Goal: Task Accomplishment & Management: Manage account settings

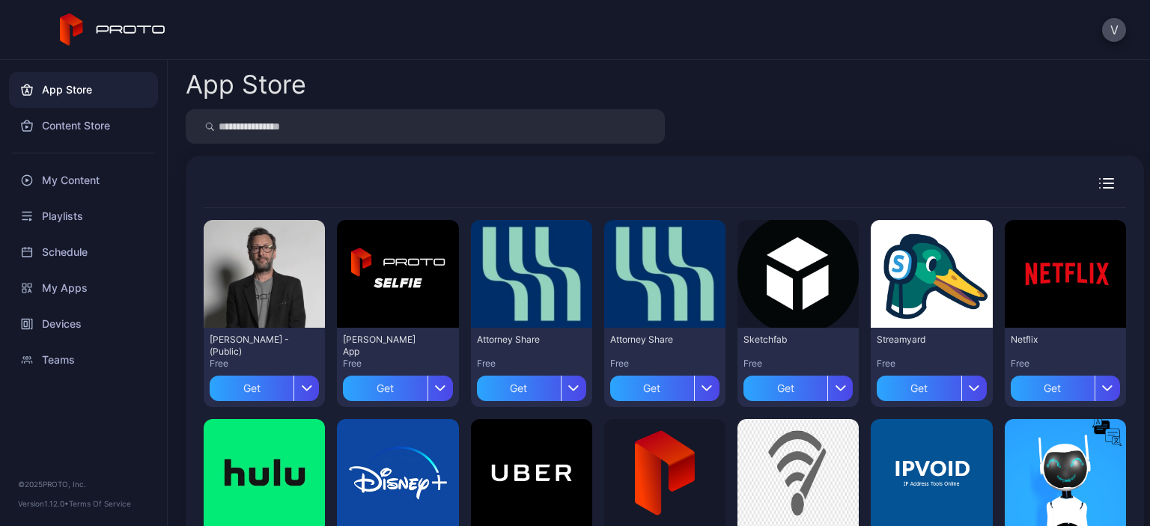
click at [49, 184] on div "My Content" at bounding box center [83, 181] width 149 height 36
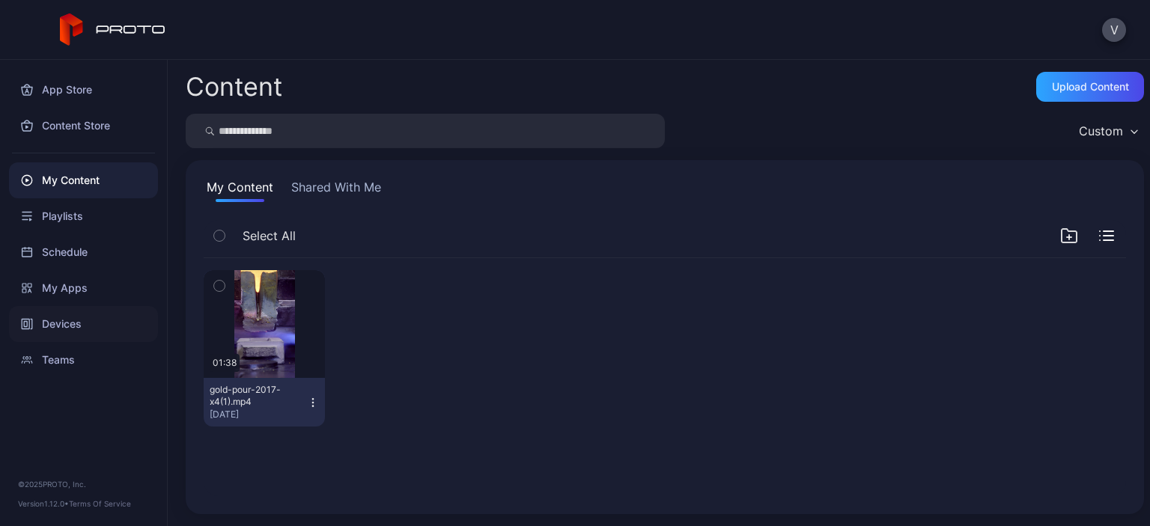
click at [48, 323] on div "Devices" at bounding box center [83, 324] width 149 height 36
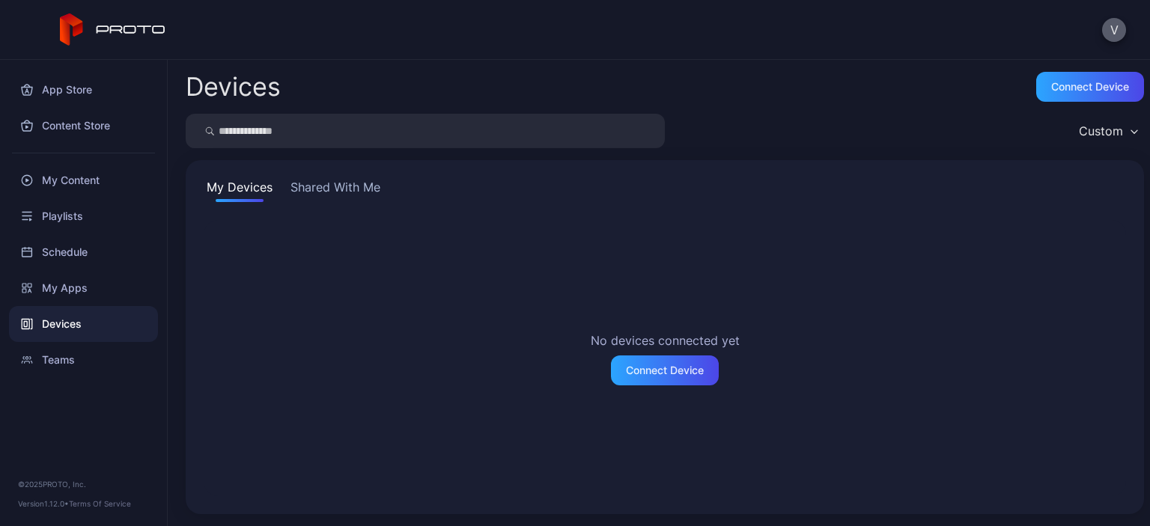
click at [1111, 28] on button "V" at bounding box center [1114, 30] width 24 height 24
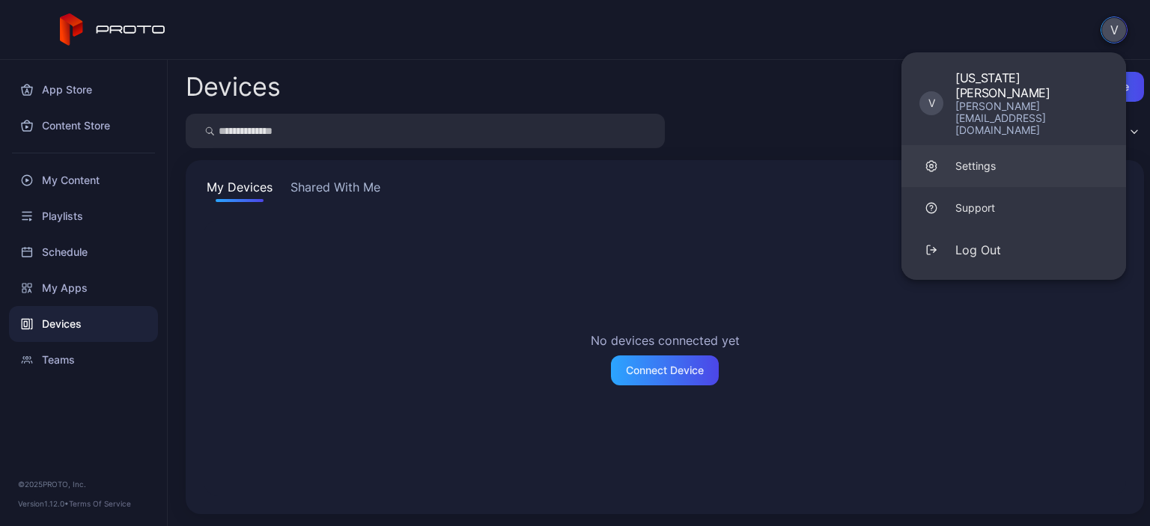
click at [1005, 145] on link "Settings" at bounding box center [1014, 166] width 225 height 42
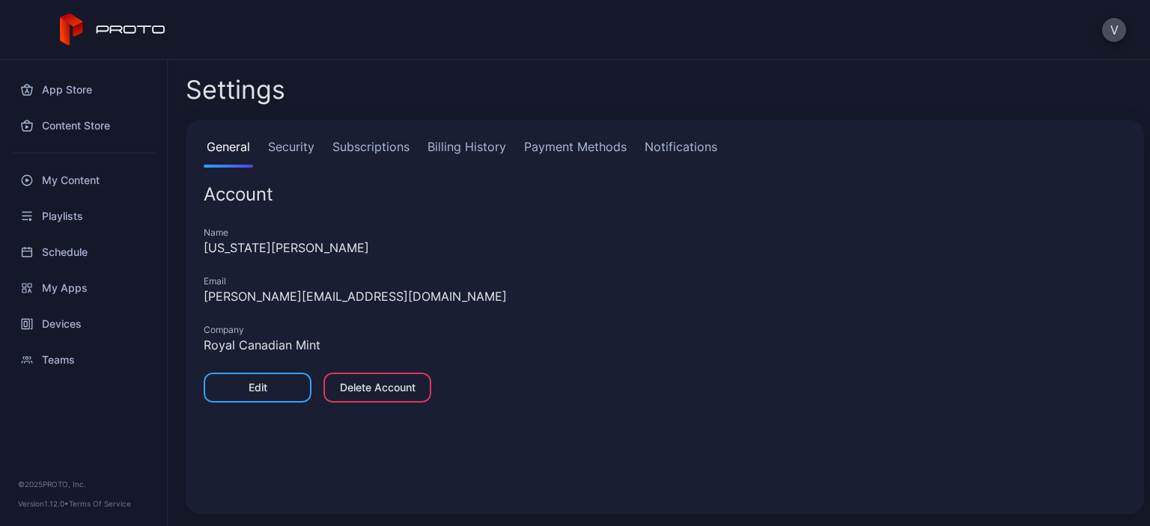
click at [353, 146] on link "Subscriptions" at bounding box center [370, 153] width 83 height 30
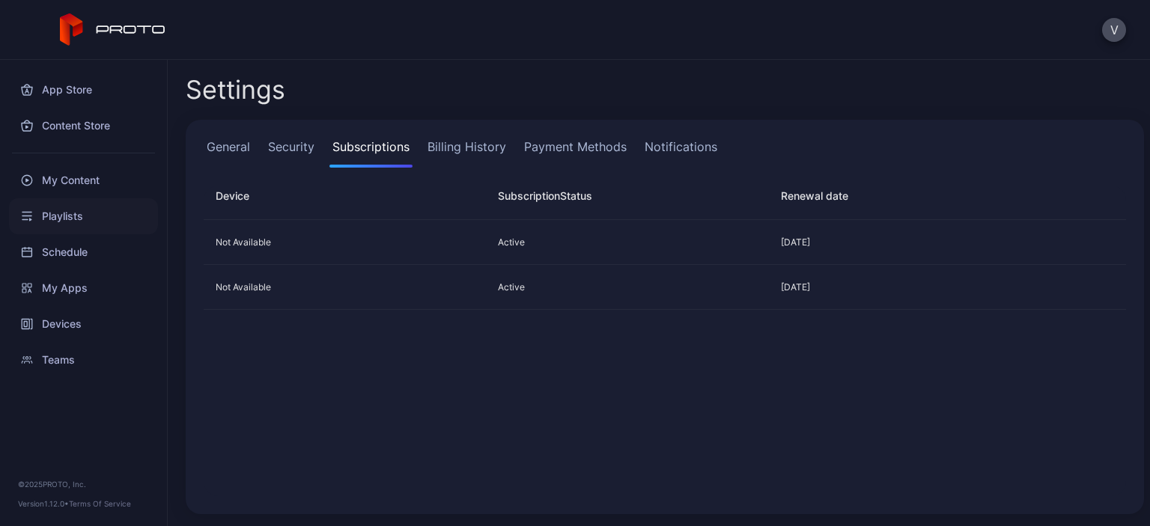
click at [49, 216] on div "Playlists" at bounding box center [83, 216] width 149 height 36
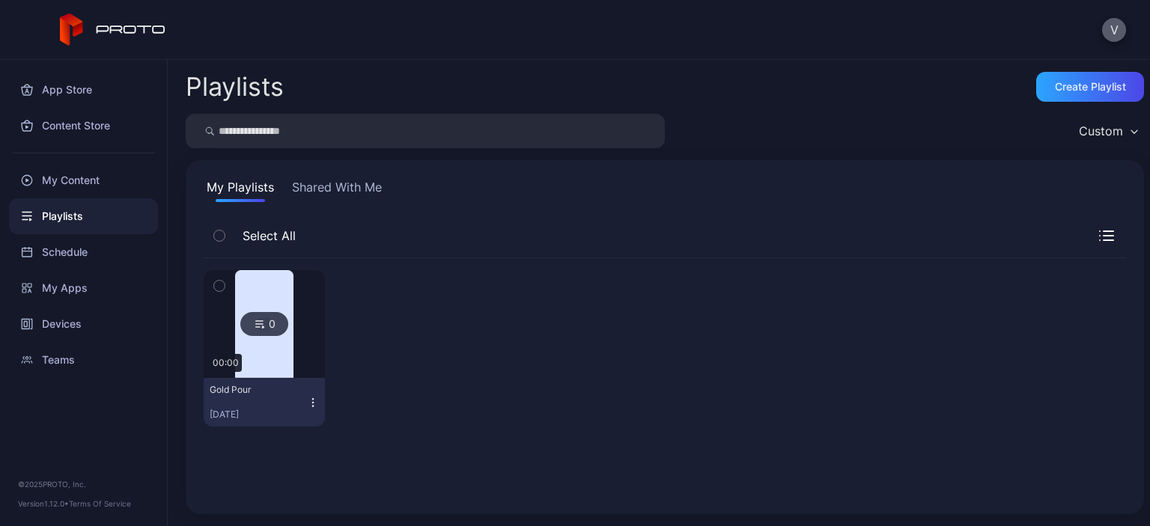
click at [1108, 35] on button "V" at bounding box center [1114, 30] width 24 height 24
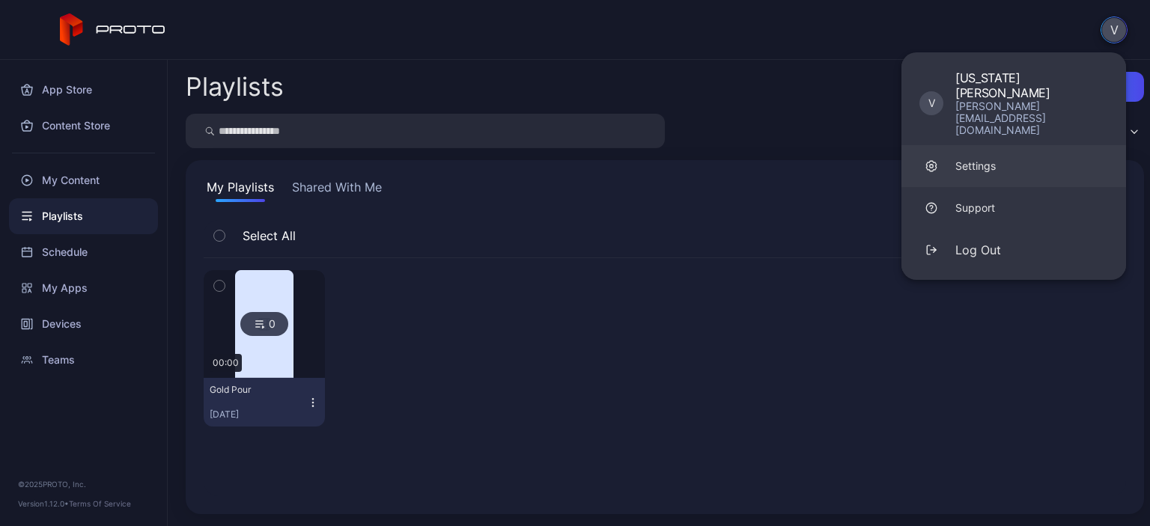
click at [1012, 145] on link "Settings" at bounding box center [1014, 166] width 225 height 42
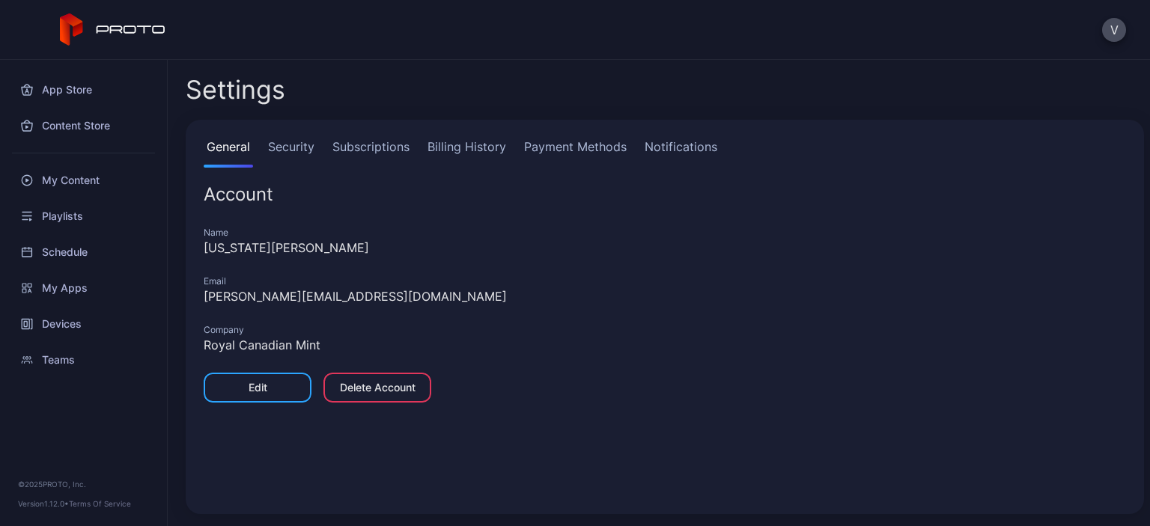
click at [353, 148] on link "Subscriptions" at bounding box center [370, 153] width 83 height 30
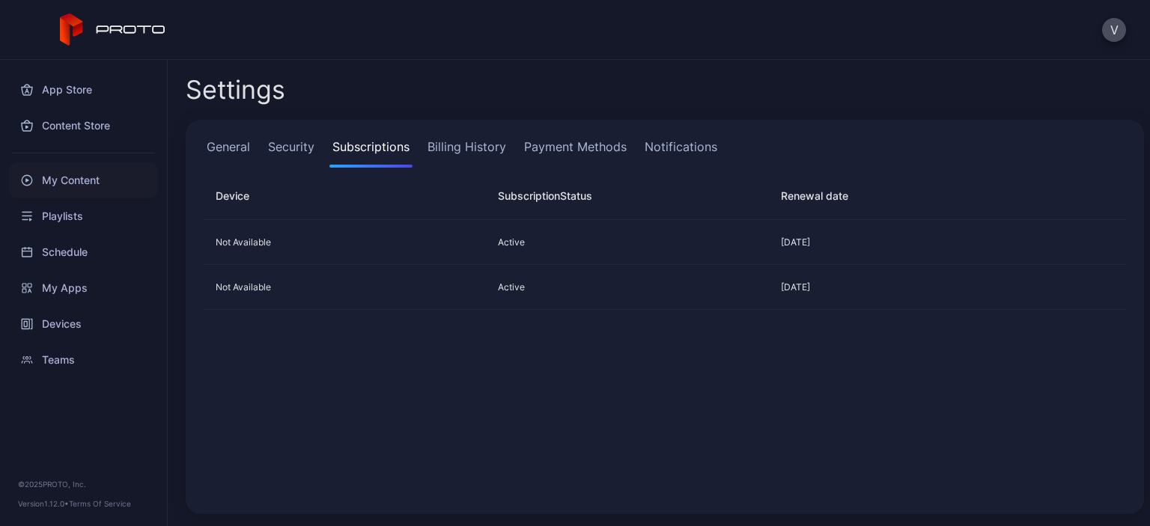
click at [90, 174] on div "My Content" at bounding box center [83, 181] width 149 height 36
